Goal: Information Seeking & Learning: Check status

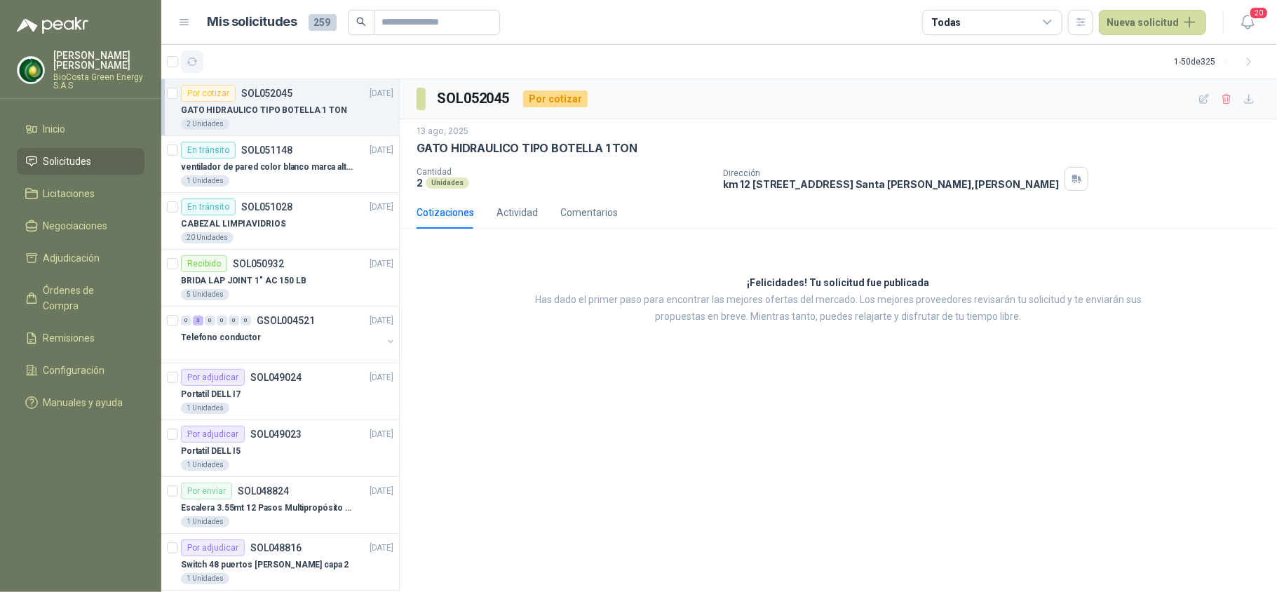
click at [192, 68] on button "button" at bounding box center [192, 61] width 22 height 22
click at [279, 93] on p "SOL052045" at bounding box center [266, 93] width 51 height 10
click at [195, 59] on icon "button" at bounding box center [192, 61] width 11 height 7
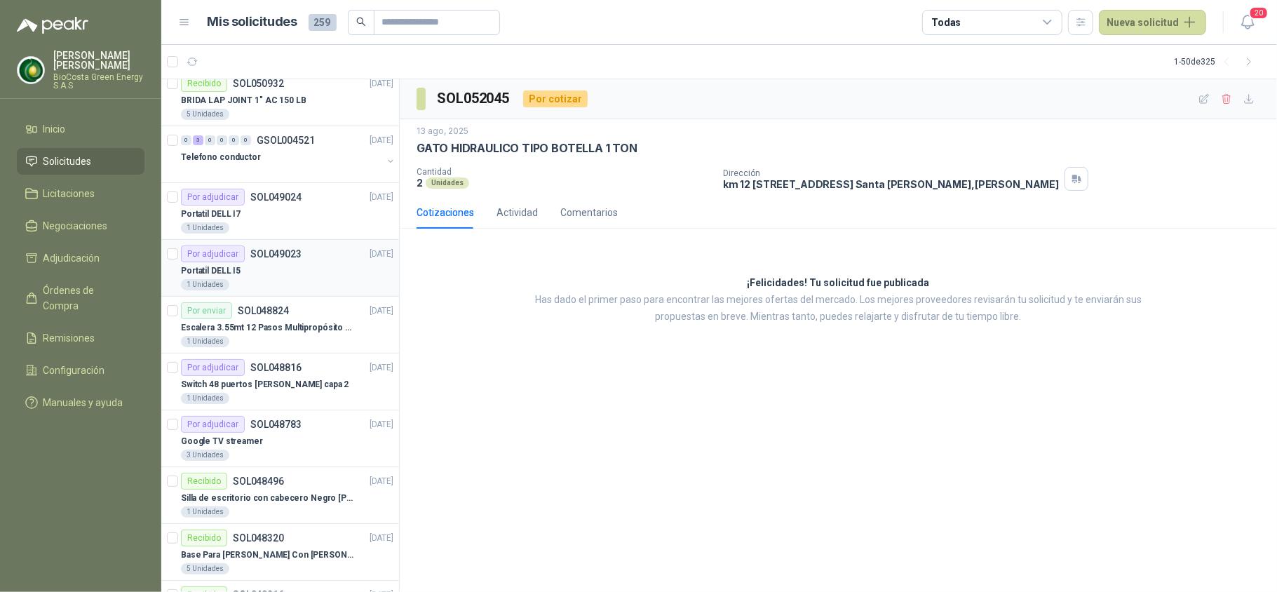
scroll to position [186, 0]
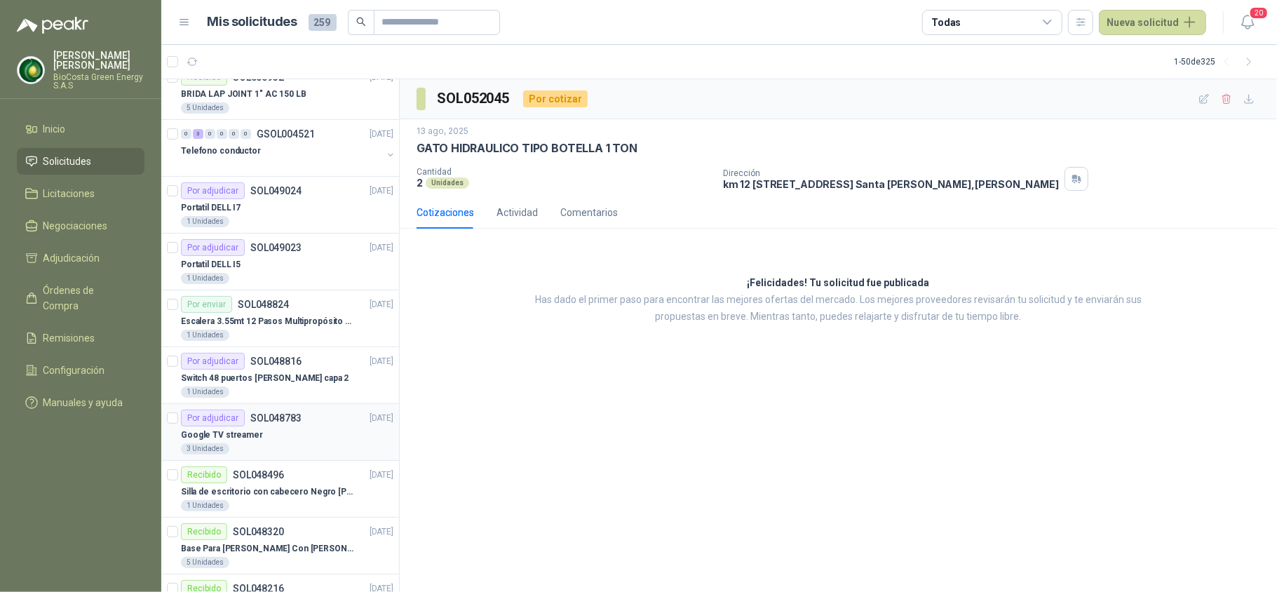
click at [233, 436] on p "Google TV streamer" at bounding box center [222, 434] width 82 height 13
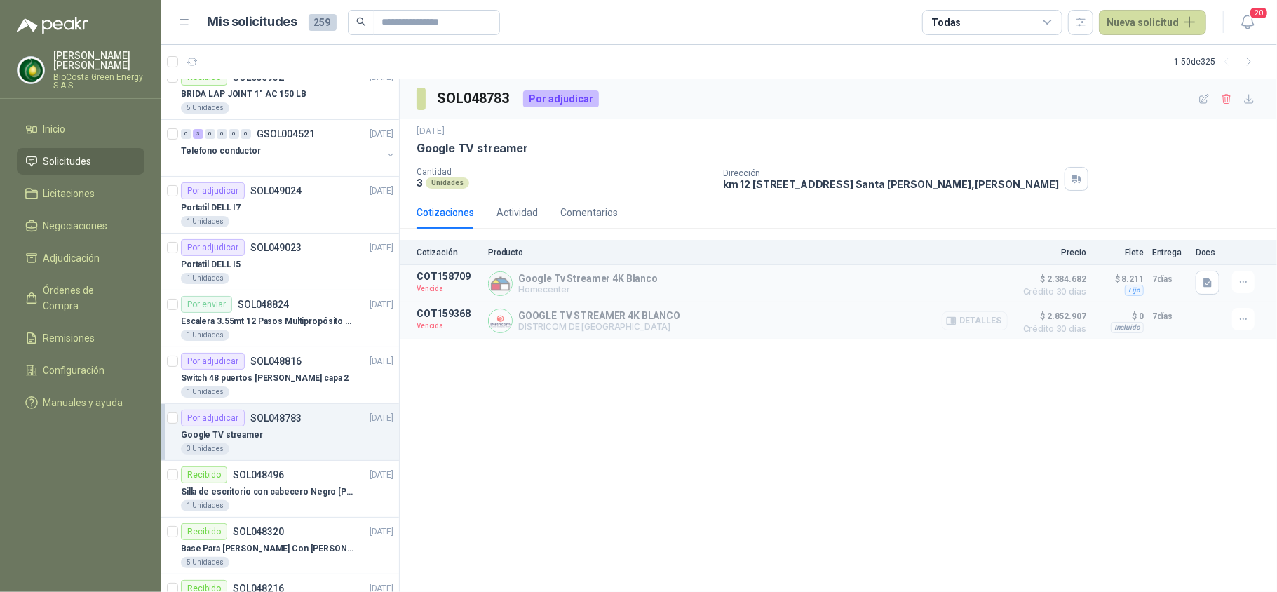
click at [984, 318] on button "Detalles" at bounding box center [974, 320] width 66 height 19
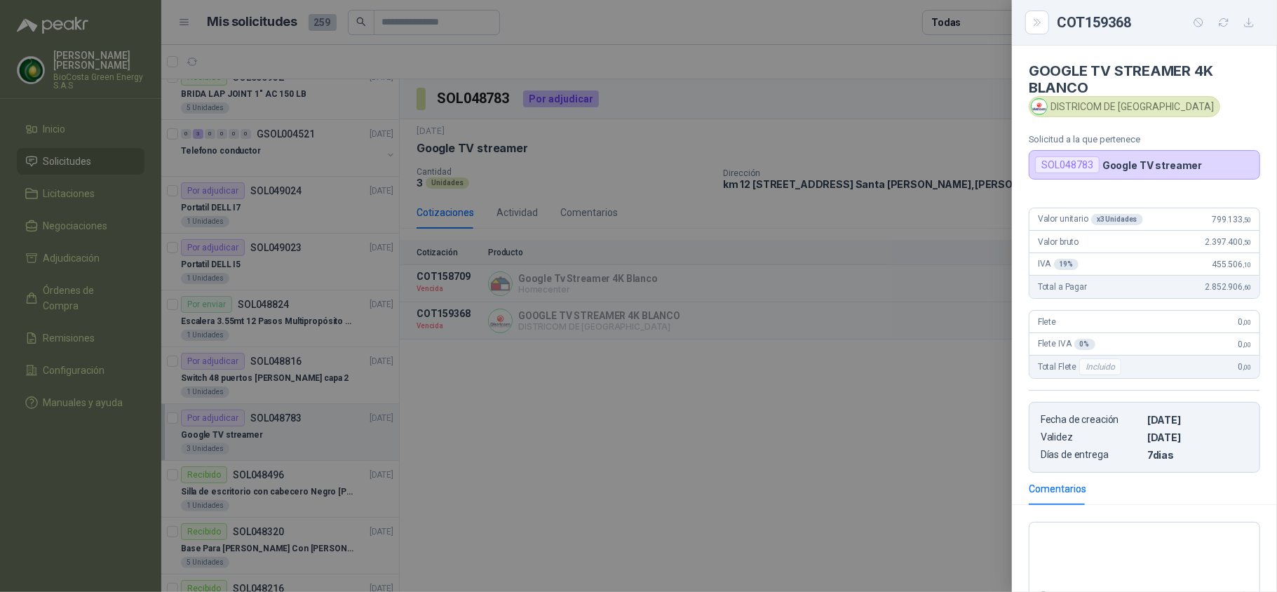
click at [848, 480] on div at bounding box center [638, 296] width 1277 height 592
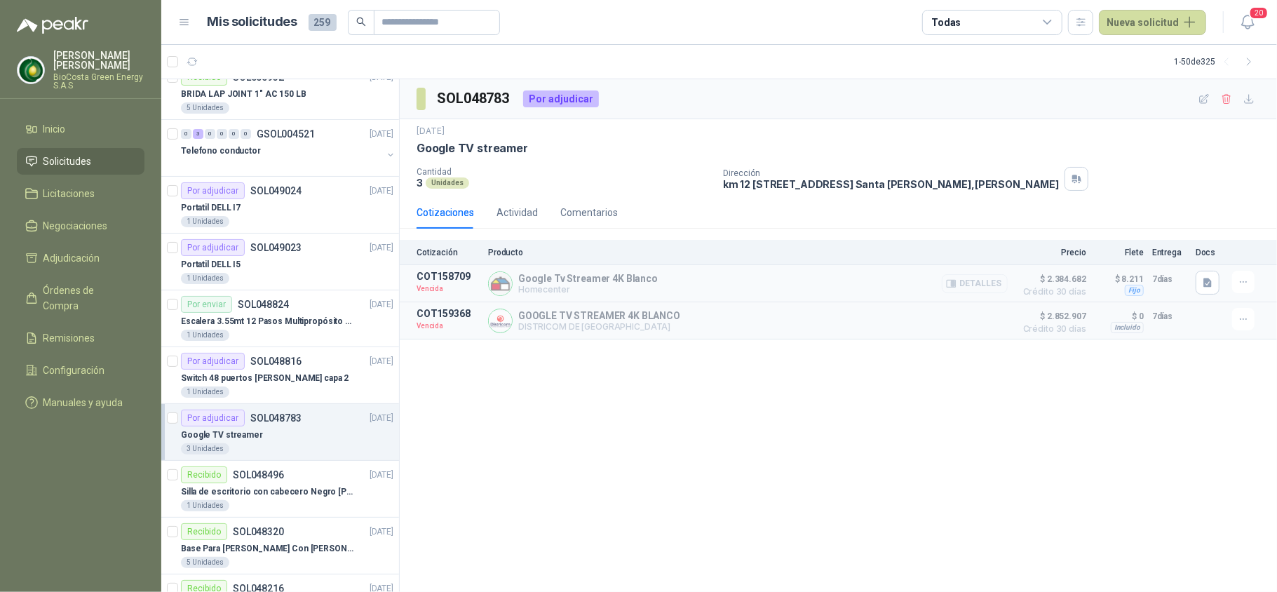
click at [984, 287] on button "Detalles" at bounding box center [974, 283] width 66 height 19
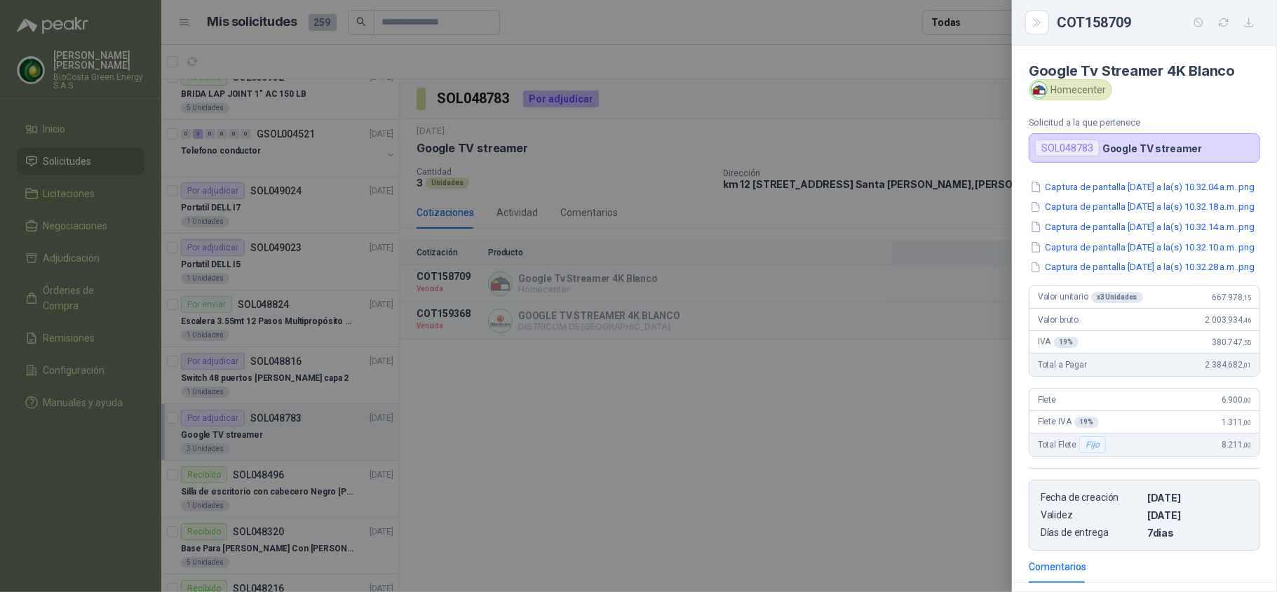
click at [864, 492] on div at bounding box center [638, 296] width 1277 height 592
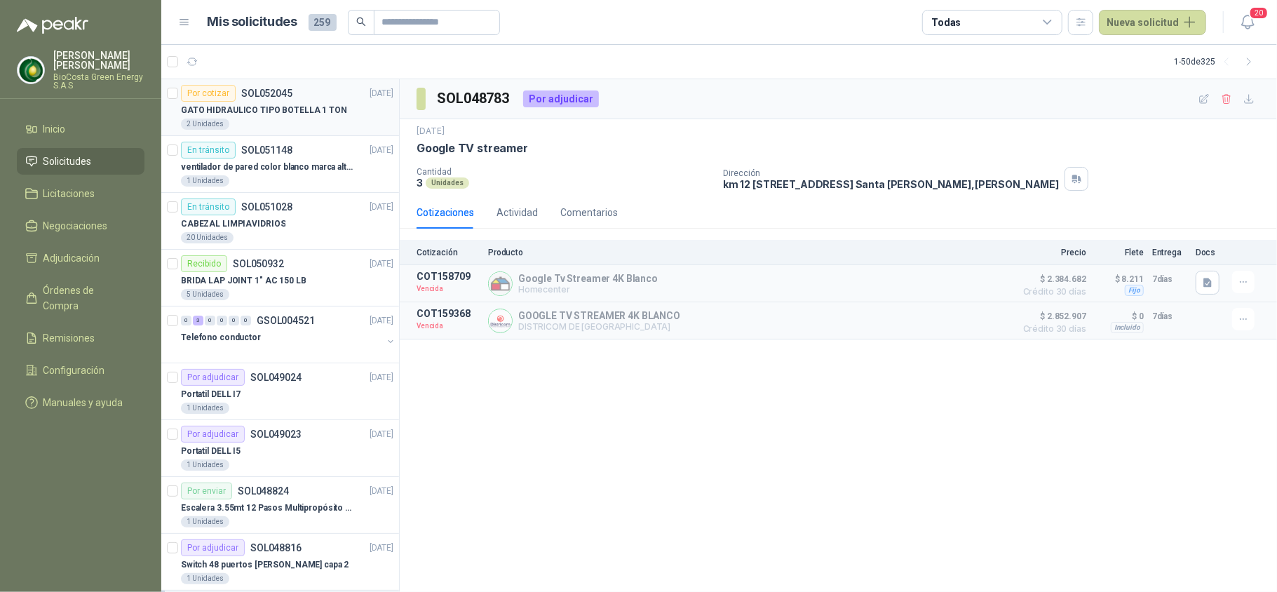
click at [244, 122] on div "2 Unidades" at bounding box center [287, 123] width 212 height 11
